Goal: Check status: Check status

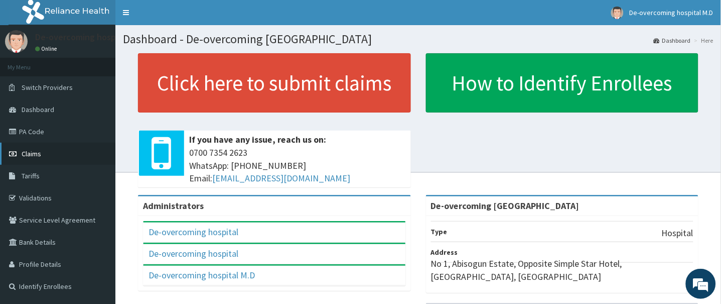
click at [30, 156] on span "Claims" at bounding box center [32, 153] width 20 height 9
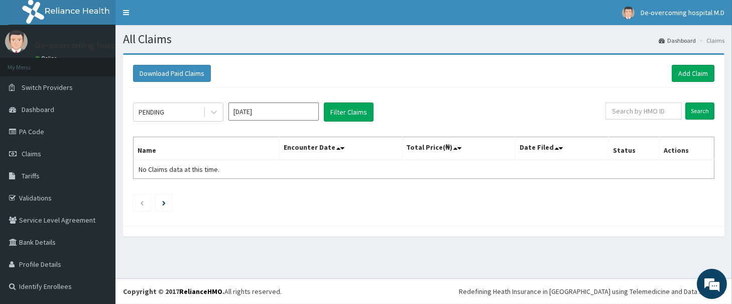
click at [244, 109] on input "[DATE]" at bounding box center [273, 111] width 90 height 18
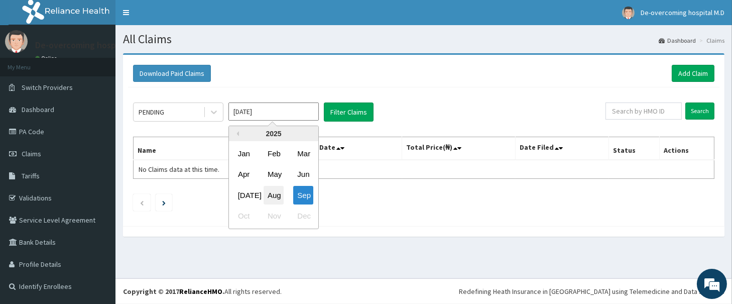
click at [279, 193] on div "Aug" at bounding box center [273, 195] width 20 height 19
type input "[DATE]"
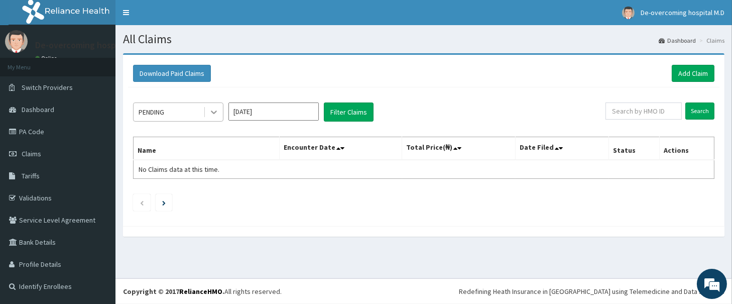
click at [214, 107] on icon at bounding box center [214, 112] width 10 height 10
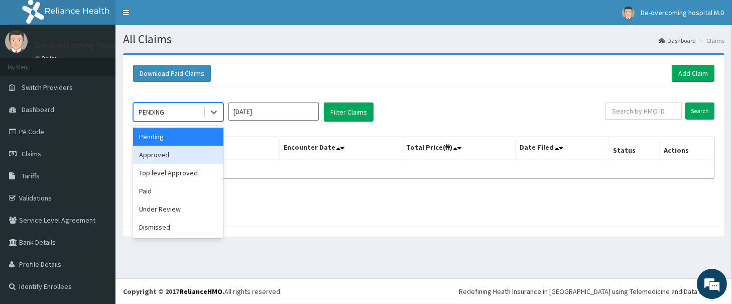
click at [197, 147] on div "Approved" at bounding box center [178, 155] width 90 height 18
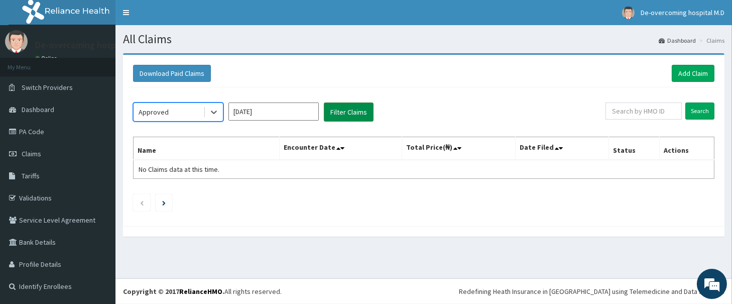
click at [334, 111] on button "Filter Claims" at bounding box center [349, 111] width 50 height 19
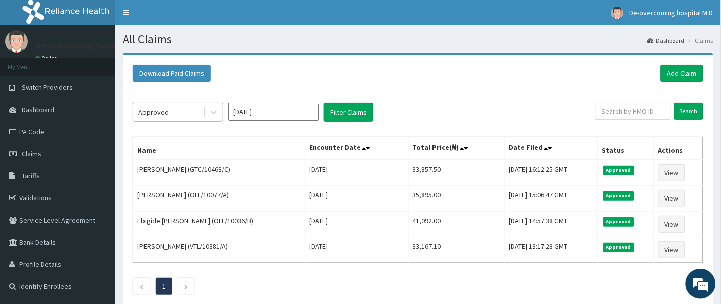
click at [185, 112] on div "Approved" at bounding box center [168, 112] width 70 height 16
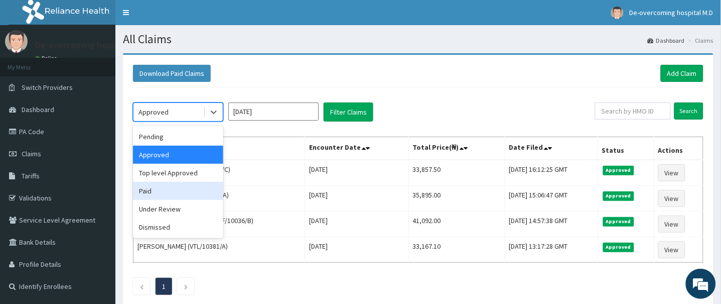
click at [181, 188] on div "Paid" at bounding box center [178, 191] width 90 height 18
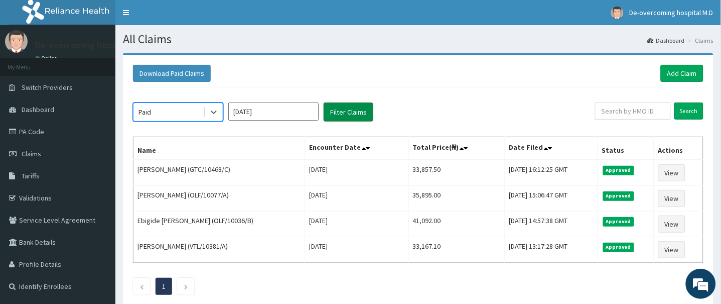
click at [351, 113] on button "Filter Claims" at bounding box center [349, 111] width 50 height 19
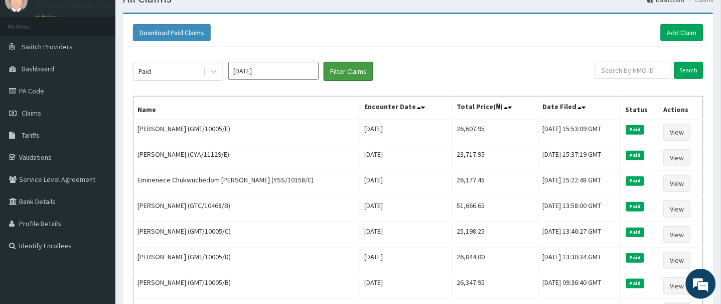
scroll to position [34, 0]
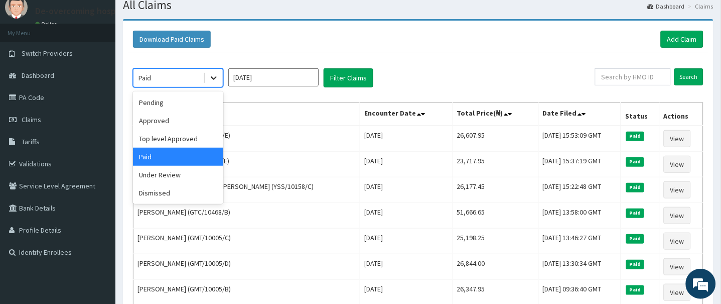
click at [214, 82] on icon at bounding box center [214, 78] width 10 height 10
click at [185, 190] on div "Dismissed" at bounding box center [178, 193] width 90 height 18
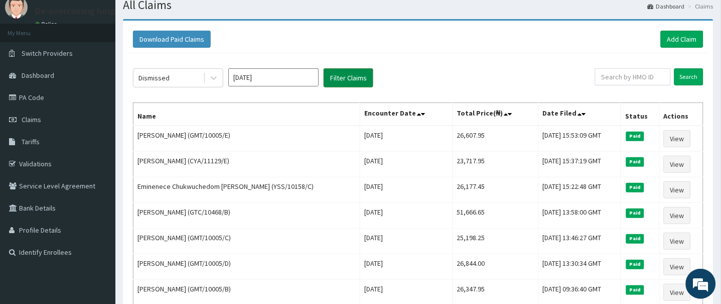
click at [349, 80] on button "Filter Claims" at bounding box center [349, 77] width 50 height 19
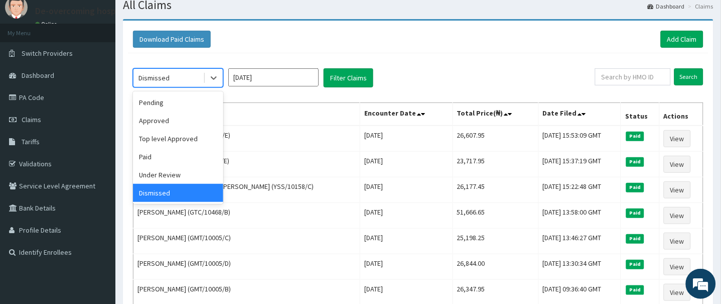
click at [189, 83] on div "Dismissed" at bounding box center [168, 78] width 70 height 16
click at [187, 167] on div "Under Review" at bounding box center [178, 175] width 90 height 18
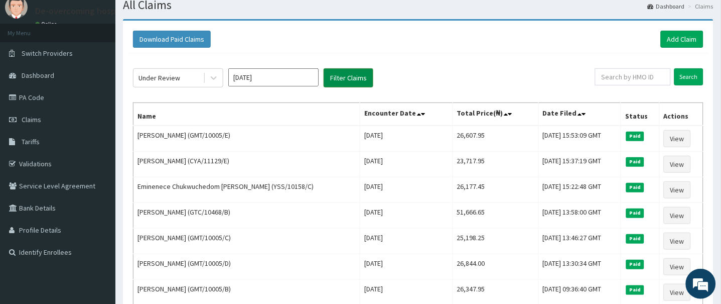
click at [344, 74] on button "Filter Claims" at bounding box center [349, 77] width 50 height 19
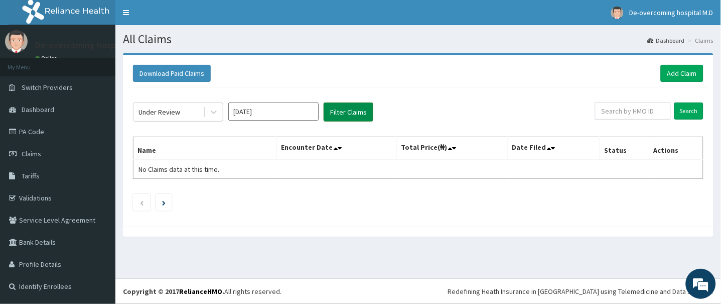
scroll to position [0, 0]
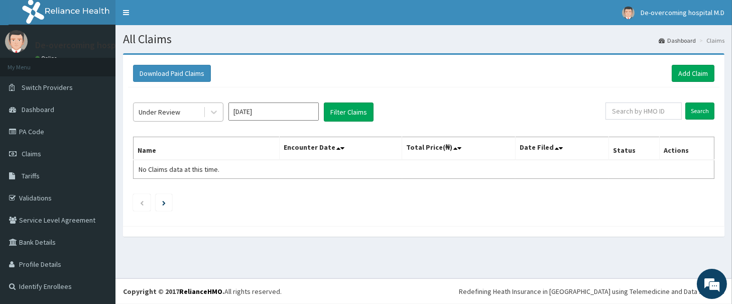
click at [177, 114] on div "Under Review" at bounding box center [160, 112] width 42 height 10
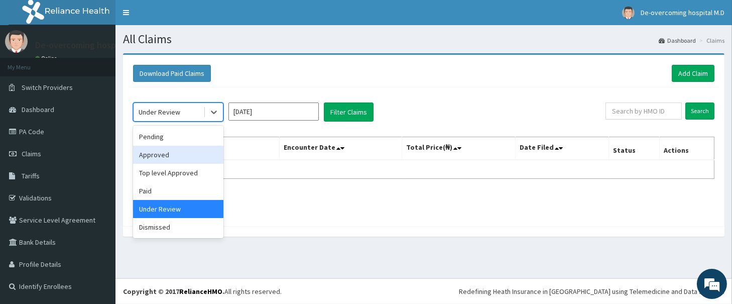
click at [183, 159] on div "Approved" at bounding box center [178, 155] width 90 height 18
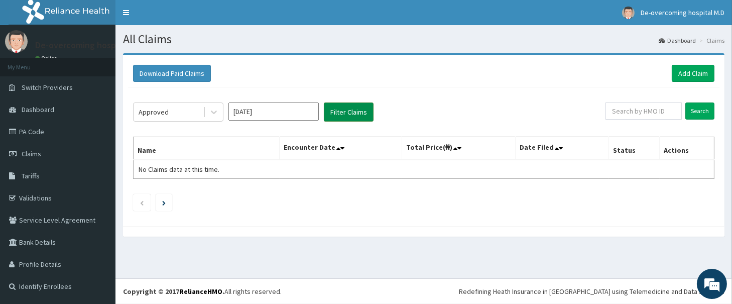
click at [342, 118] on button "Filter Claims" at bounding box center [349, 111] width 50 height 19
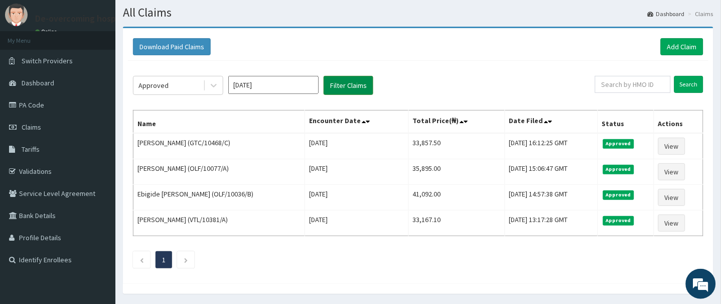
scroll to position [53, 0]
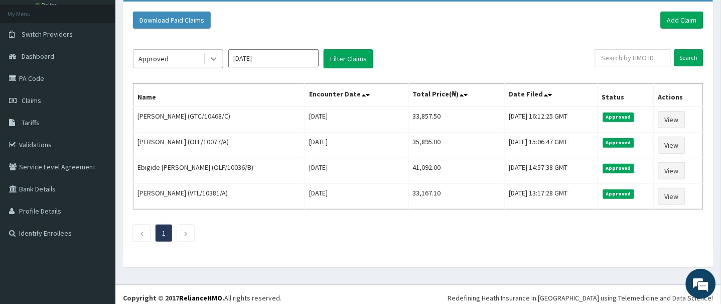
click at [211, 56] on icon at bounding box center [214, 59] width 10 height 10
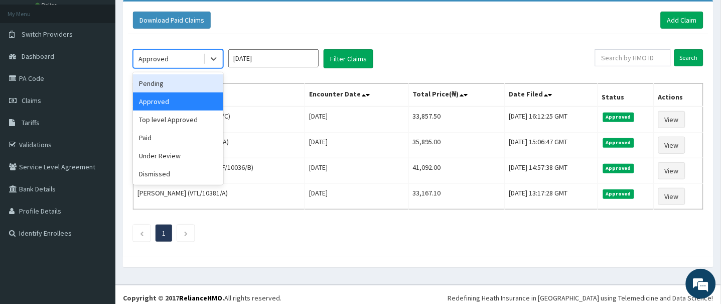
click at [186, 84] on div "Pending" at bounding box center [178, 83] width 90 height 18
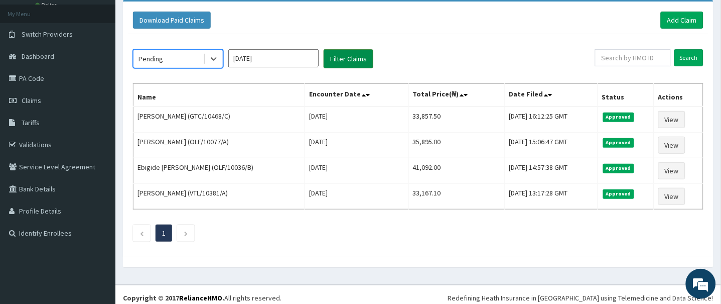
click at [344, 63] on button "Filter Claims" at bounding box center [349, 58] width 50 height 19
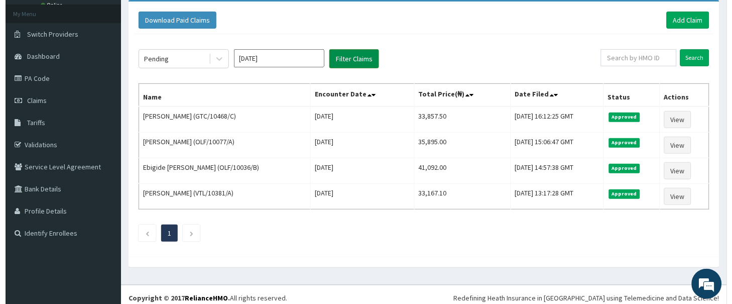
scroll to position [0, 0]
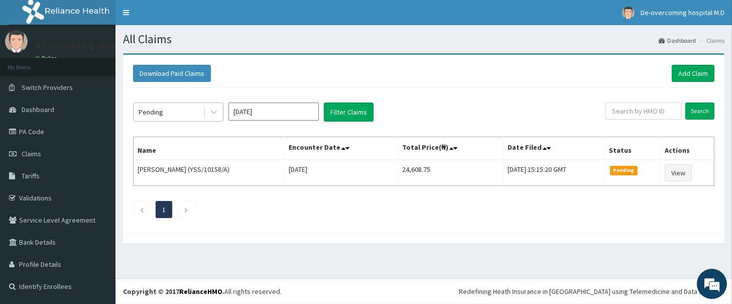
click at [165, 108] on div "Pending" at bounding box center [168, 112] width 70 height 16
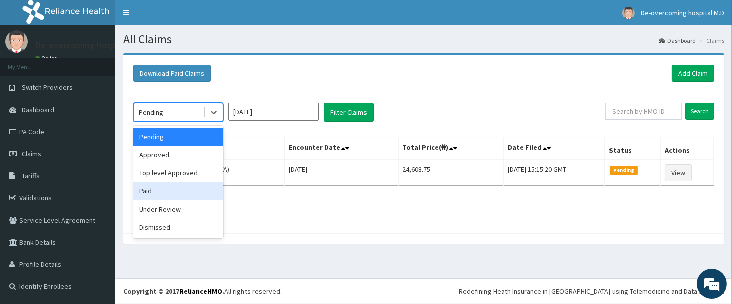
click at [178, 189] on div "Paid" at bounding box center [178, 191] width 90 height 18
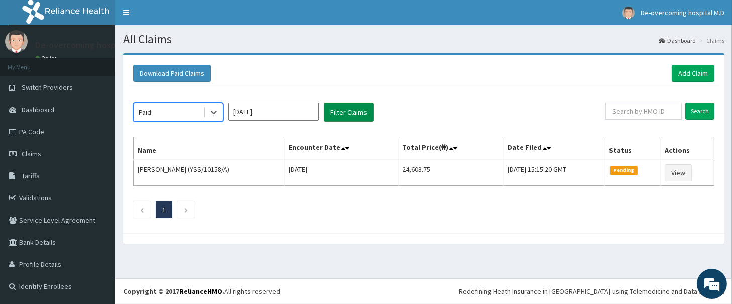
click at [353, 108] on button "Filter Claims" at bounding box center [349, 111] width 50 height 19
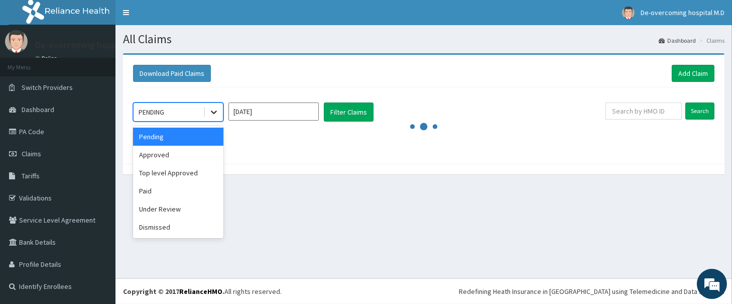
click at [210, 112] on icon at bounding box center [214, 112] width 10 height 10
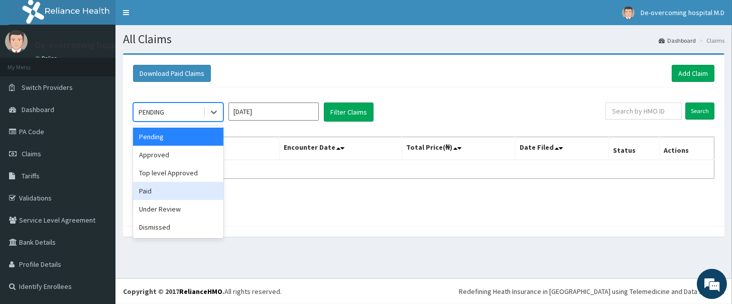
click at [171, 191] on div "Paid" at bounding box center [178, 191] width 90 height 18
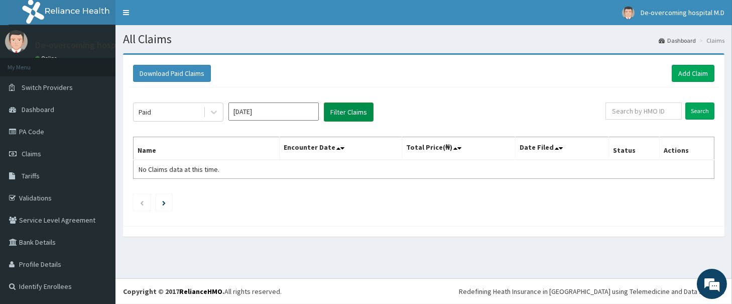
click at [353, 115] on button "Filter Claims" at bounding box center [349, 111] width 50 height 19
click at [278, 109] on input "Sep 2025" at bounding box center [273, 111] width 90 height 18
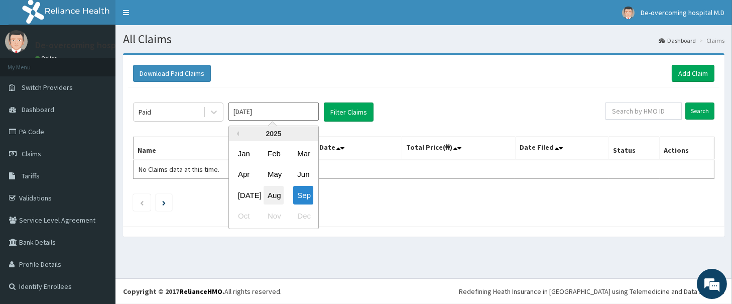
click at [276, 192] on div "Aug" at bounding box center [273, 195] width 20 height 19
type input "Aug 2025"
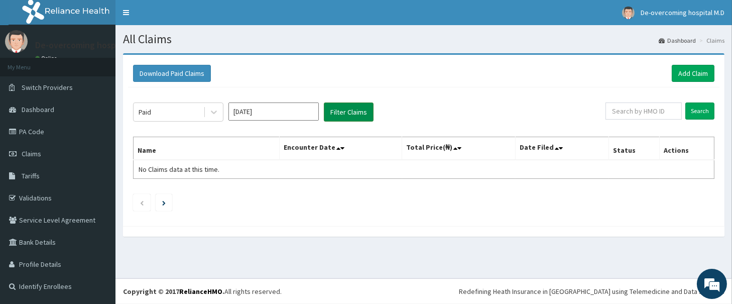
click at [343, 113] on button "Filter Claims" at bounding box center [349, 111] width 50 height 19
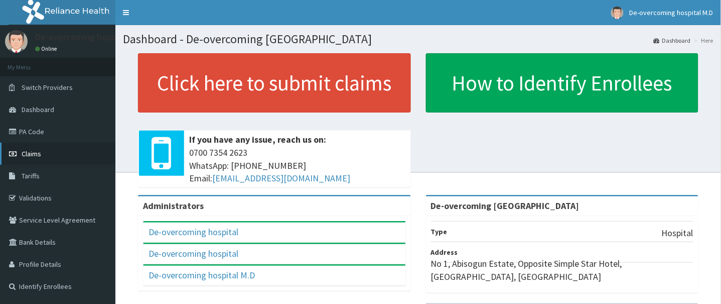
click at [33, 157] on span "Claims" at bounding box center [32, 153] width 20 height 9
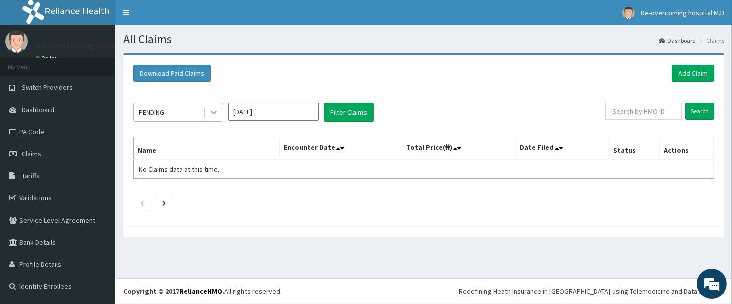
click at [216, 116] on icon at bounding box center [214, 112] width 10 height 10
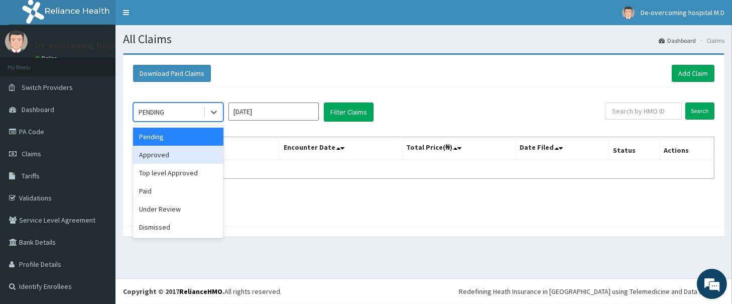
click at [201, 154] on div "Approved" at bounding box center [178, 155] width 90 height 18
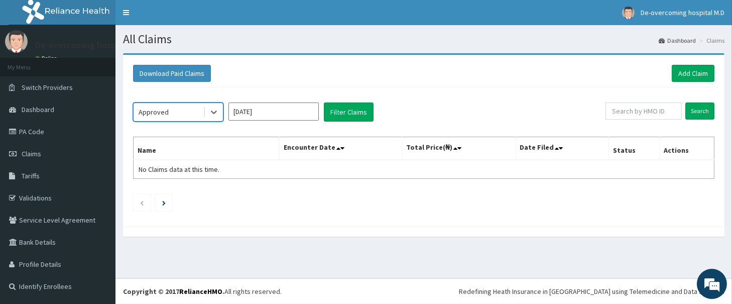
click at [287, 106] on input "[DATE]" at bounding box center [273, 111] width 90 height 18
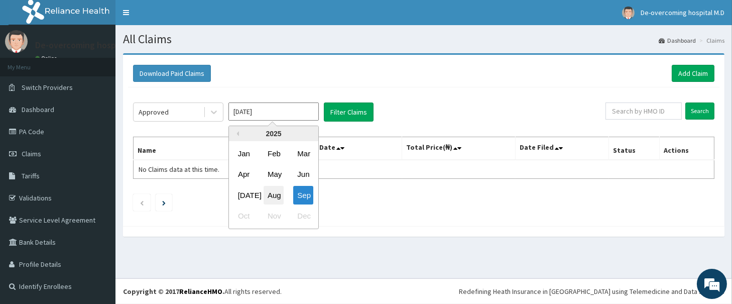
click at [274, 192] on div "Aug" at bounding box center [273, 195] width 20 height 19
type input "[DATE]"
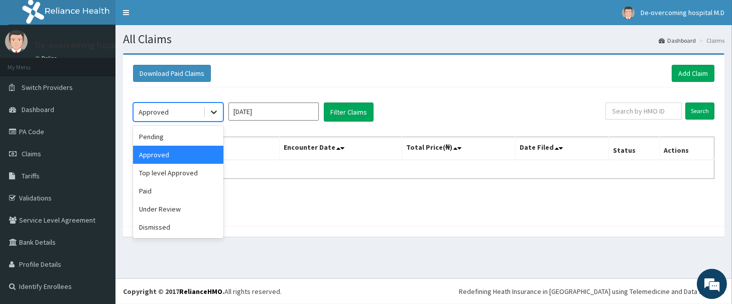
click at [206, 111] on div at bounding box center [214, 112] width 18 height 18
click at [334, 116] on button "Filter Claims" at bounding box center [349, 111] width 50 height 19
